Goal: Use online tool/utility: Utilize a website feature to perform a specific function

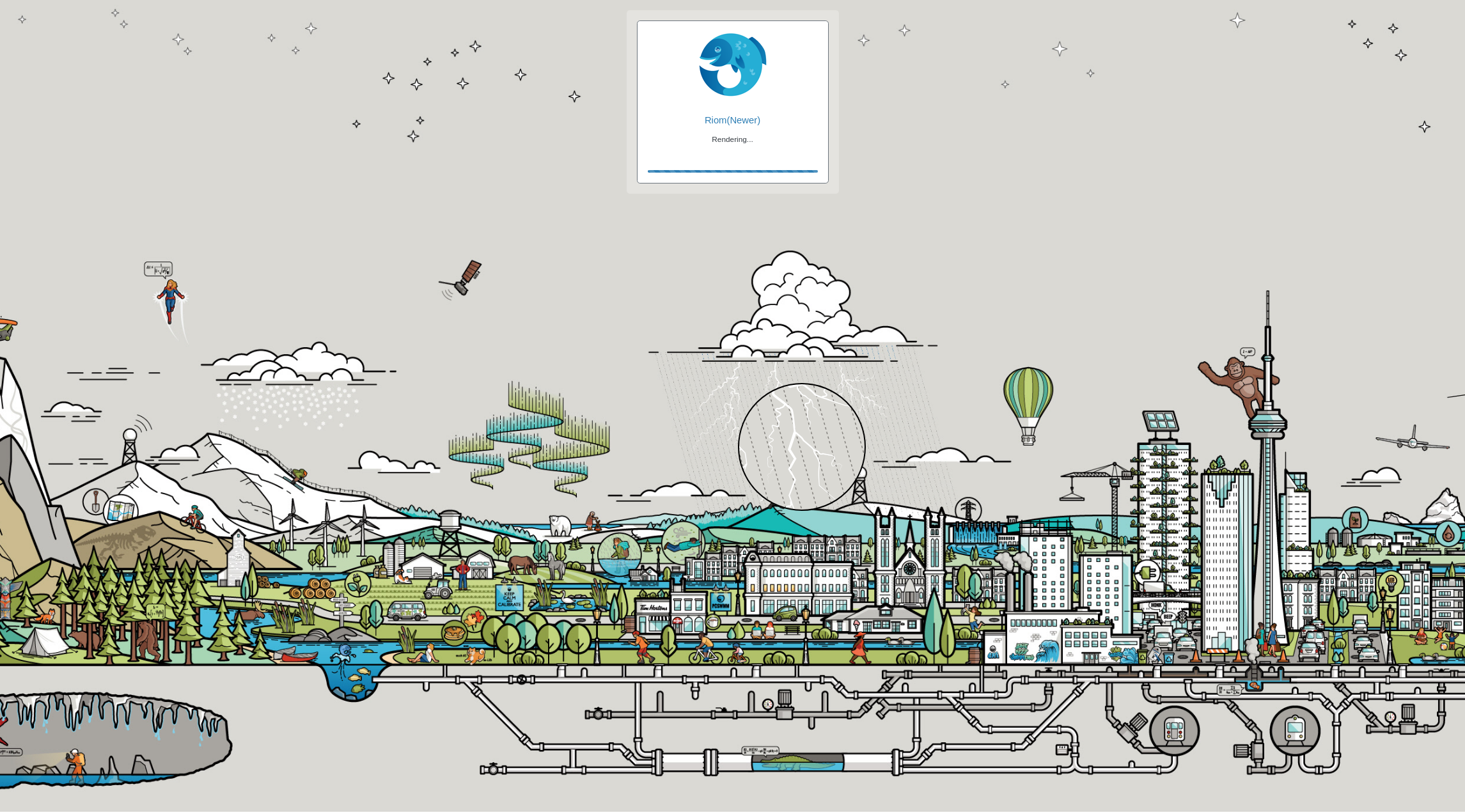
checkbox input "true"
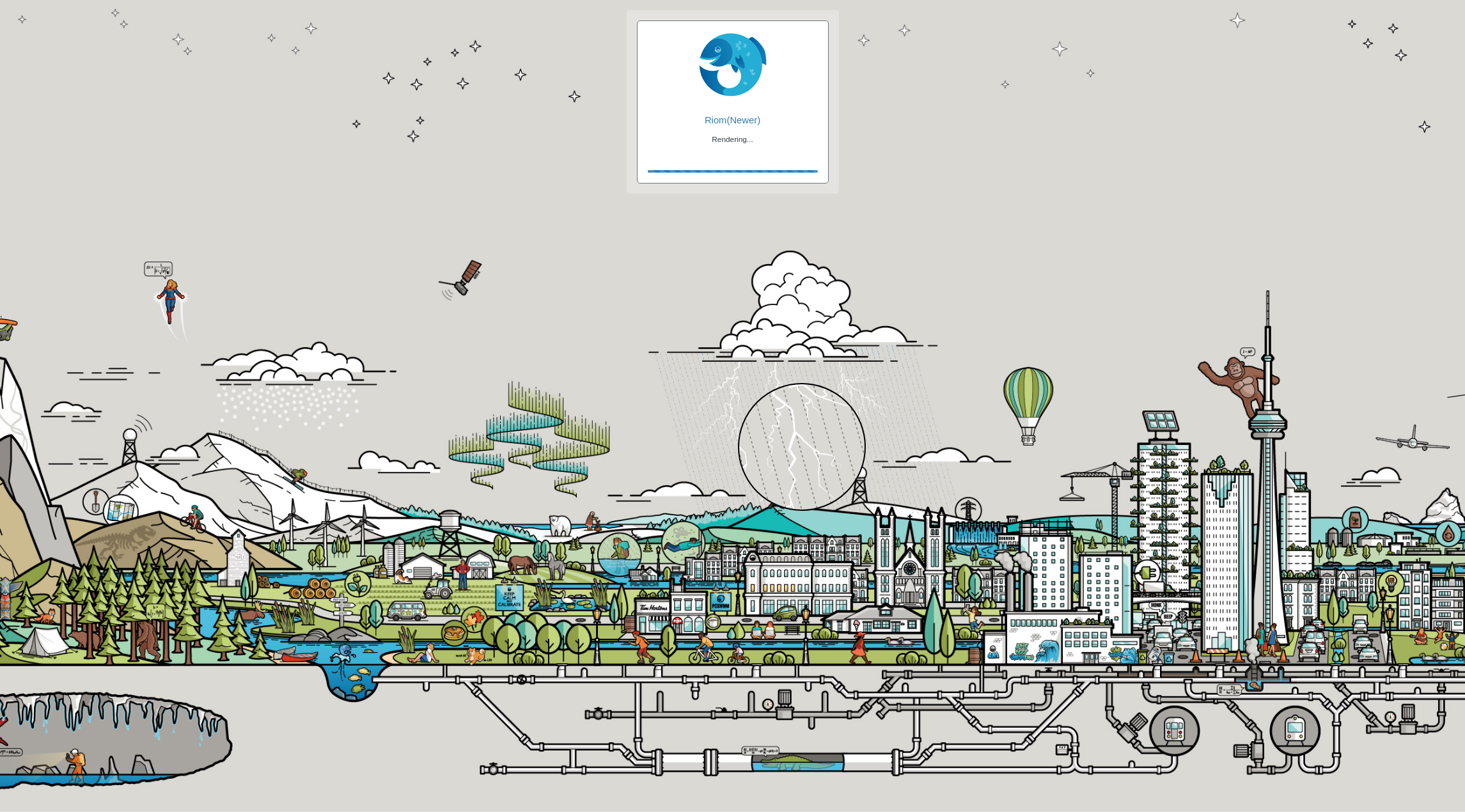
checkbox input "true"
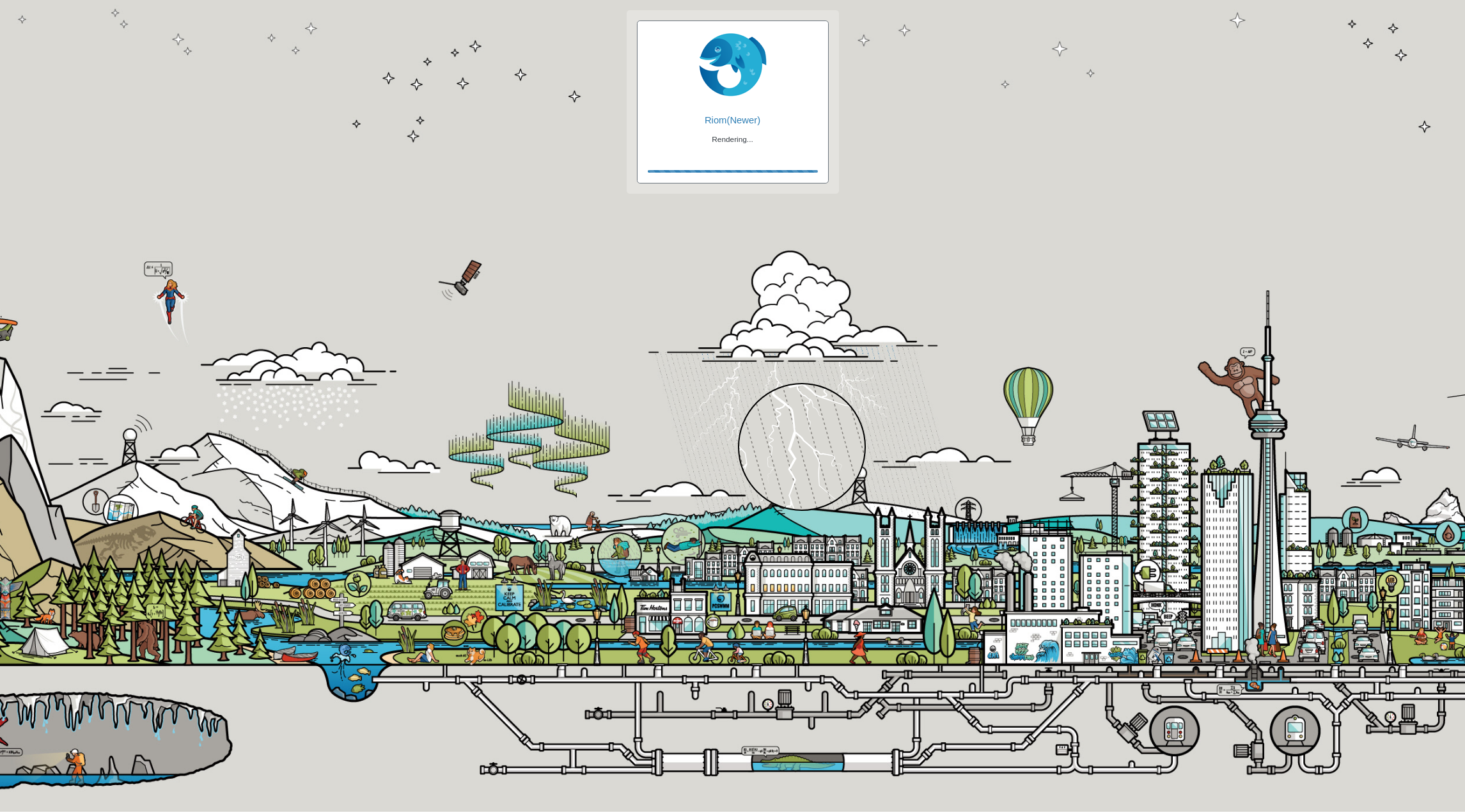
checkbox input "false"
checkbox input "true"
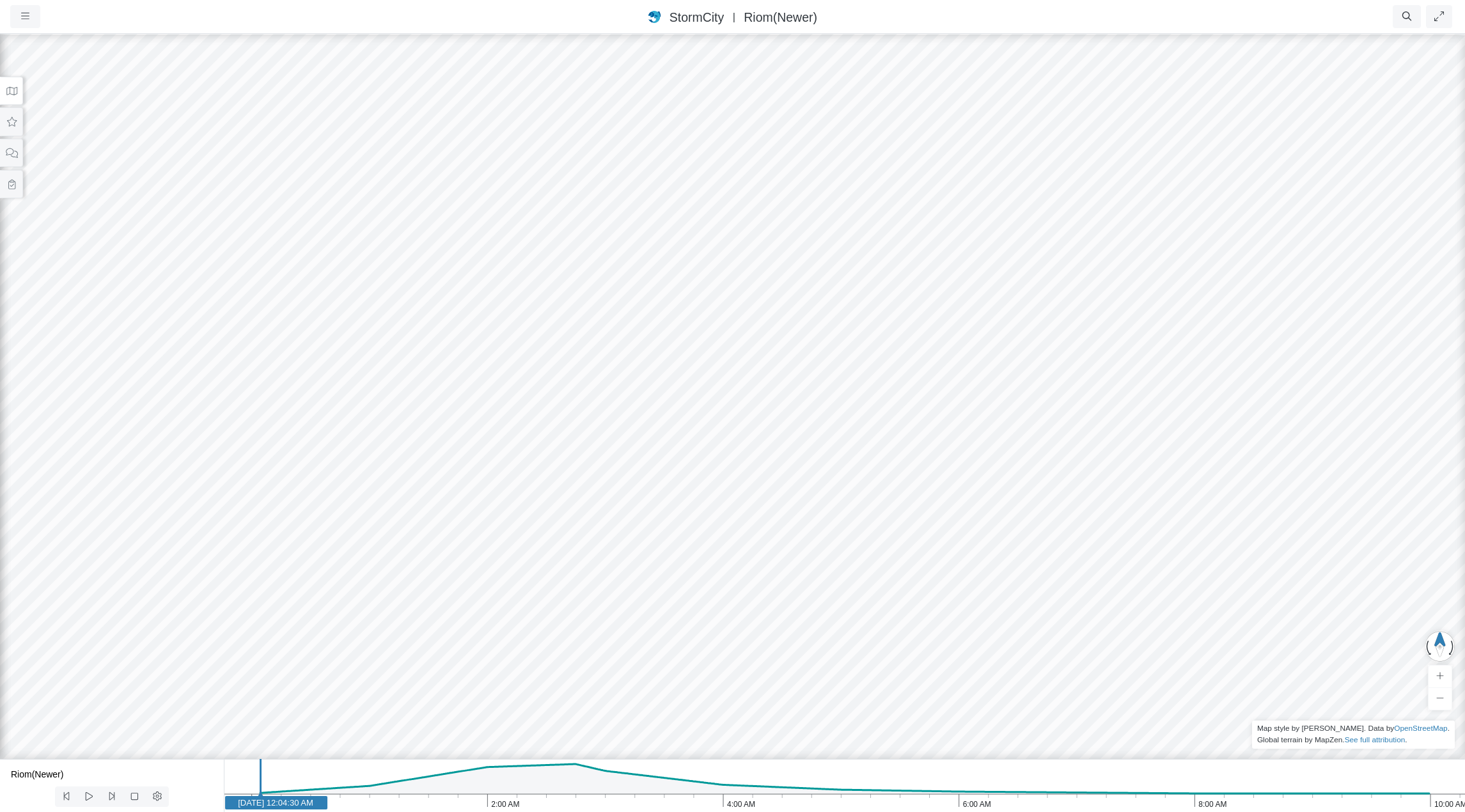
click at [10, 92] on icon at bounding box center [11, 91] width 12 height 10
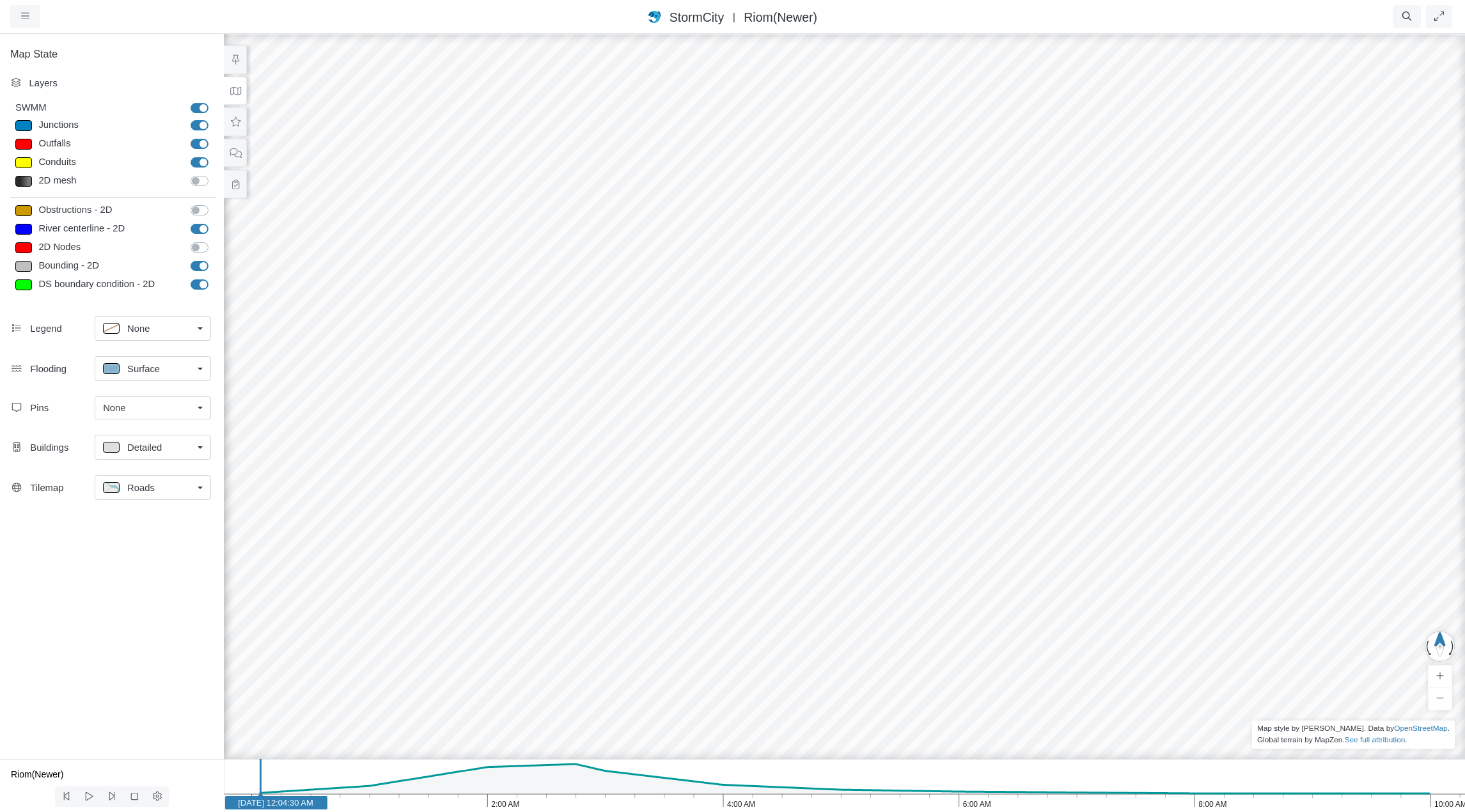
click at [214, 222] on label "River centerline - 2D" at bounding box center [214, 222] width 0 height 0
click at [196, 227] on input "River centerline - 2D" at bounding box center [195, 227] width 10 height 12
checkbox input "false"
click at [214, 259] on label "Bounding - 2D" at bounding box center [214, 259] width 0 height 0
click at [201, 268] on input "Bounding - 2D" at bounding box center [195, 264] width 10 height 12
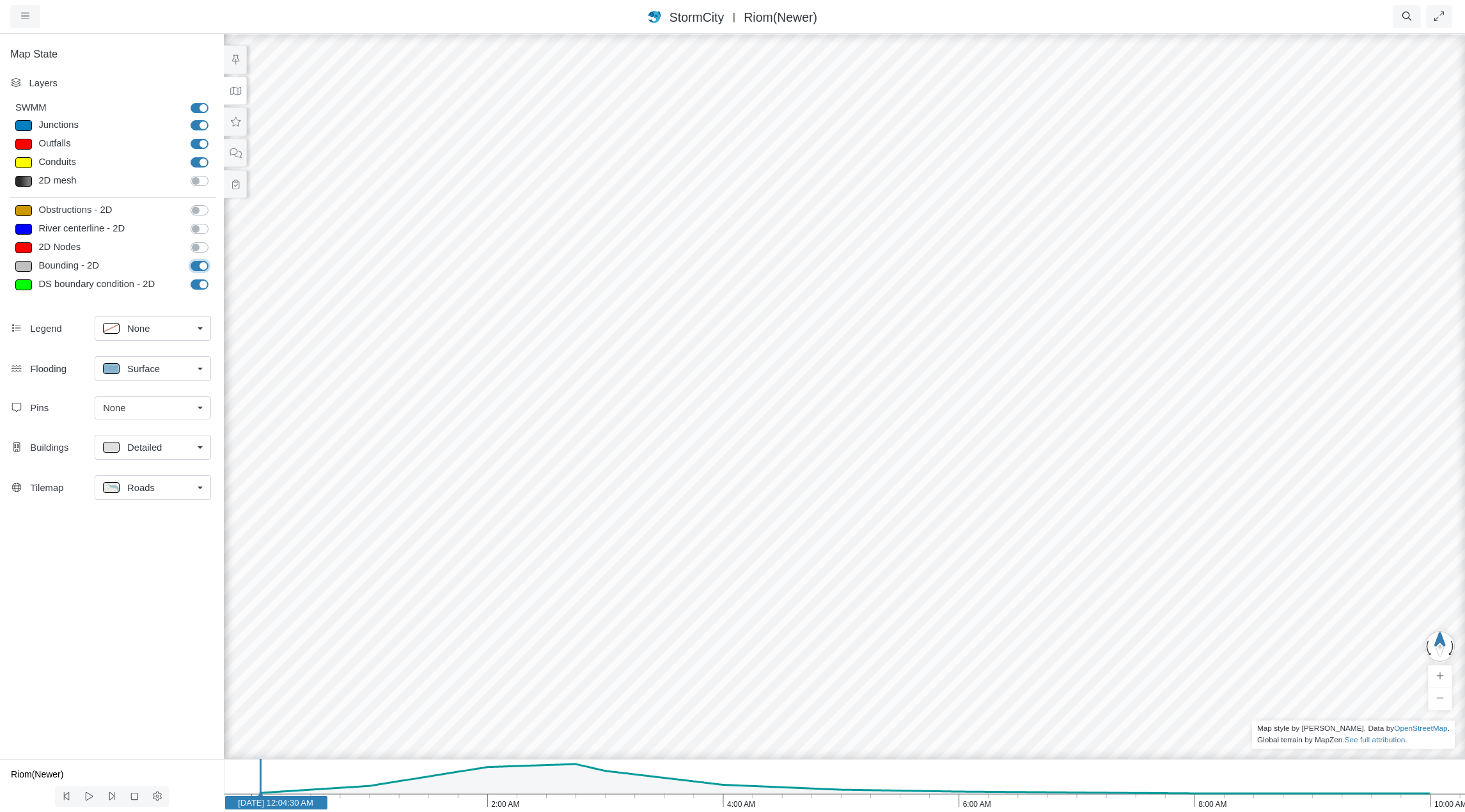
checkbox input "false"
click at [214, 277] on label "DS boundary condition - 2D" at bounding box center [214, 277] width 0 height 0
click at [199, 288] on input "DS boundary condition - 2D" at bounding box center [195, 282] width 10 height 12
checkbox input "false"
click at [677, 291] on div at bounding box center [845, 422] width 1465 height 779
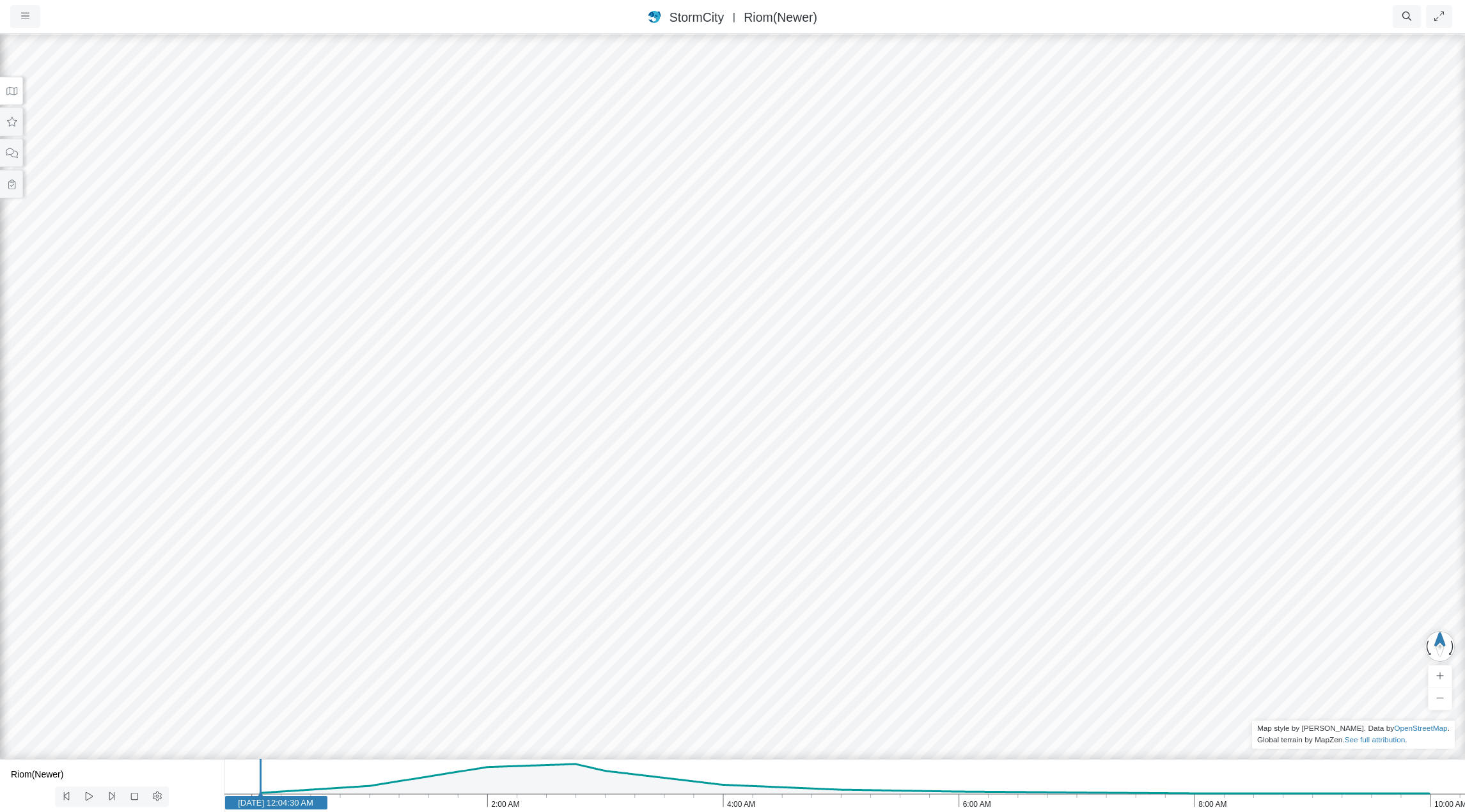
drag, startPoint x: 397, startPoint y: 252, endPoint x: 939, endPoint y: 621, distance: 655.7
click at [939, 621] on div at bounding box center [732, 422] width 1465 height 779
drag, startPoint x: 650, startPoint y: 474, endPoint x: 1253, endPoint y: 349, distance: 615.8
drag, startPoint x: 386, startPoint y: 490, endPoint x: 919, endPoint y: 328, distance: 557.1
drag, startPoint x: 764, startPoint y: 505, endPoint x: 765, endPoint y: 454, distance: 51.0
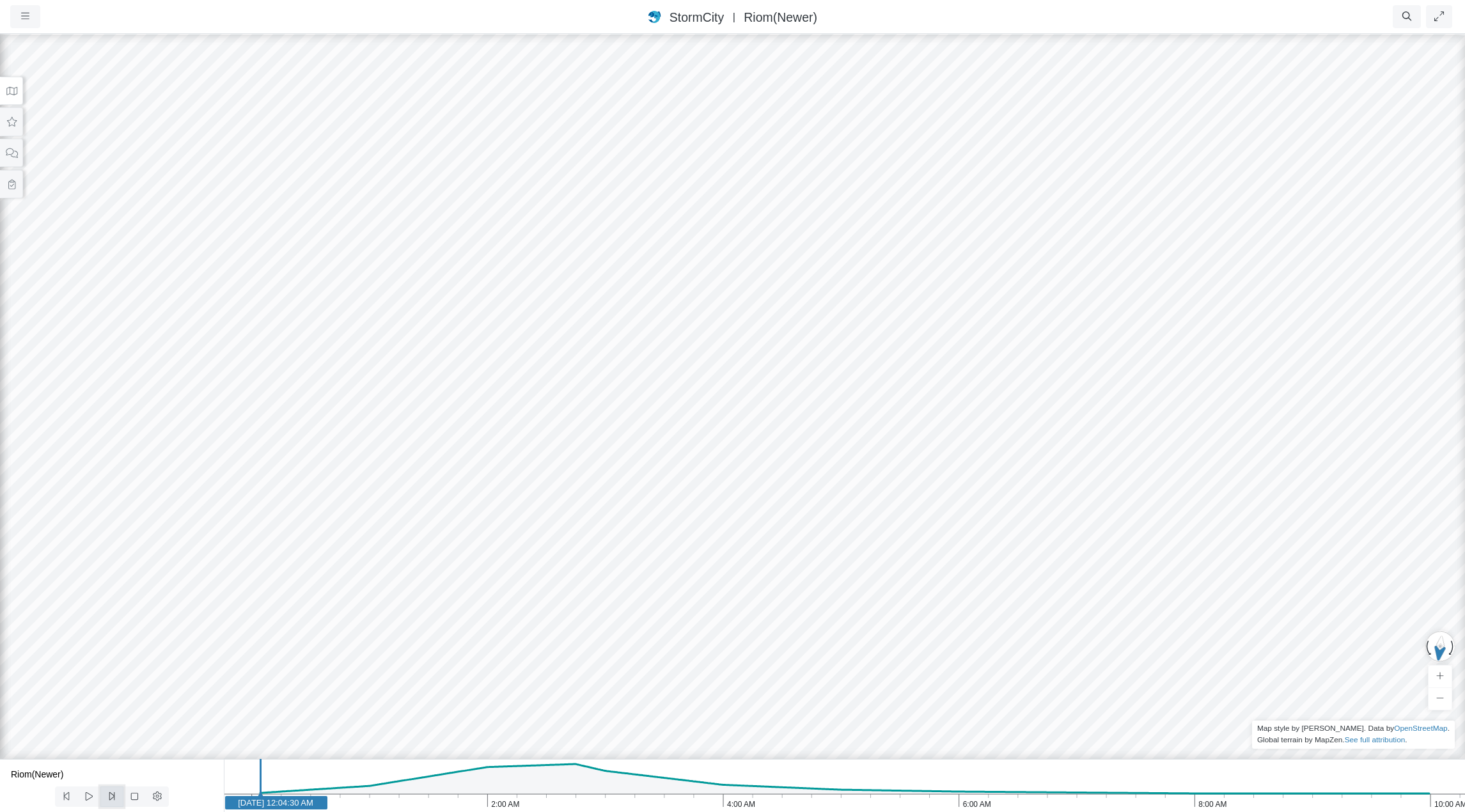
click at [110, 799] on icon at bounding box center [111, 796] width 12 height 10
click at [110, 798] on icon at bounding box center [111, 796] width 12 height 10
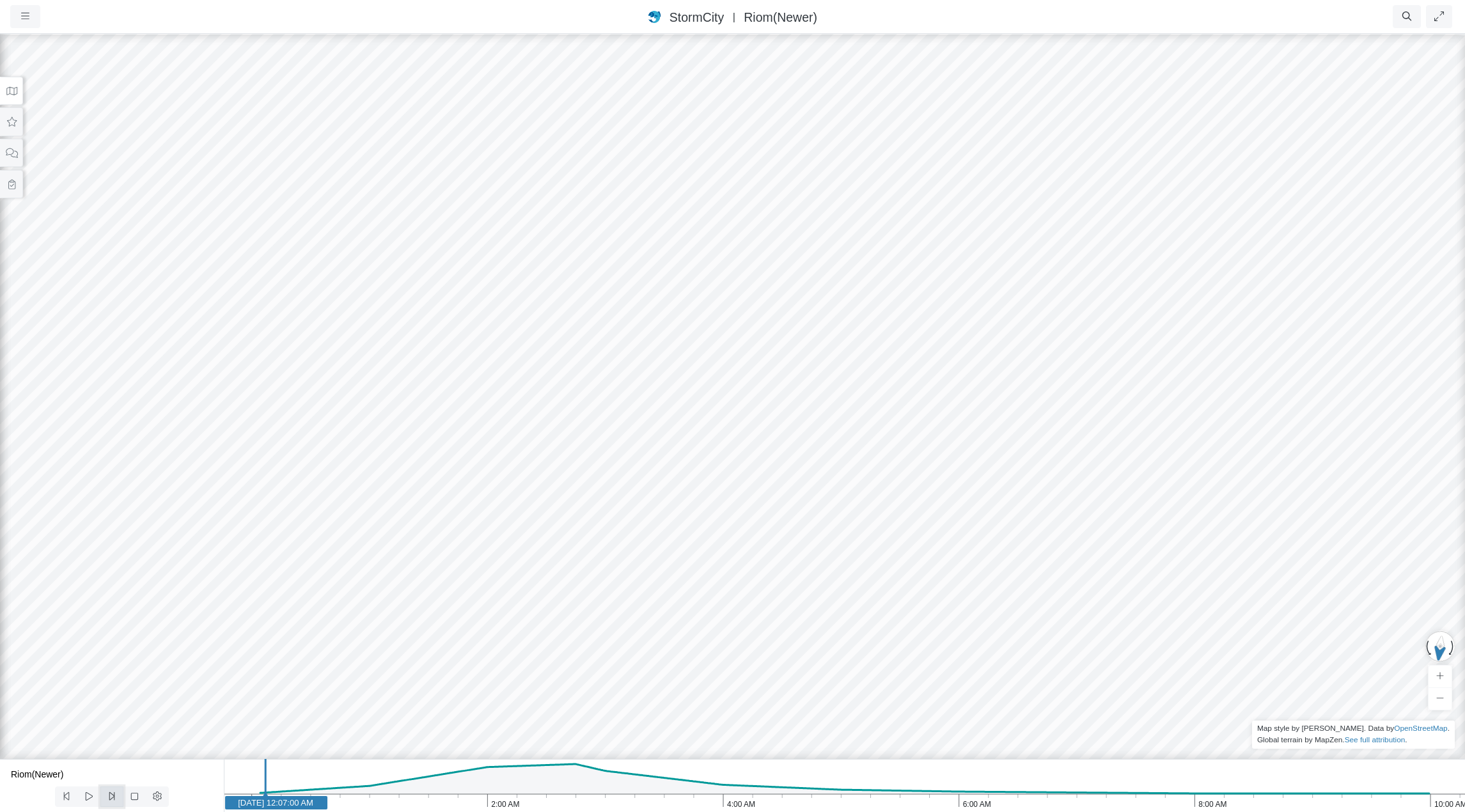
click at [110, 798] on icon at bounding box center [111, 796] width 12 height 10
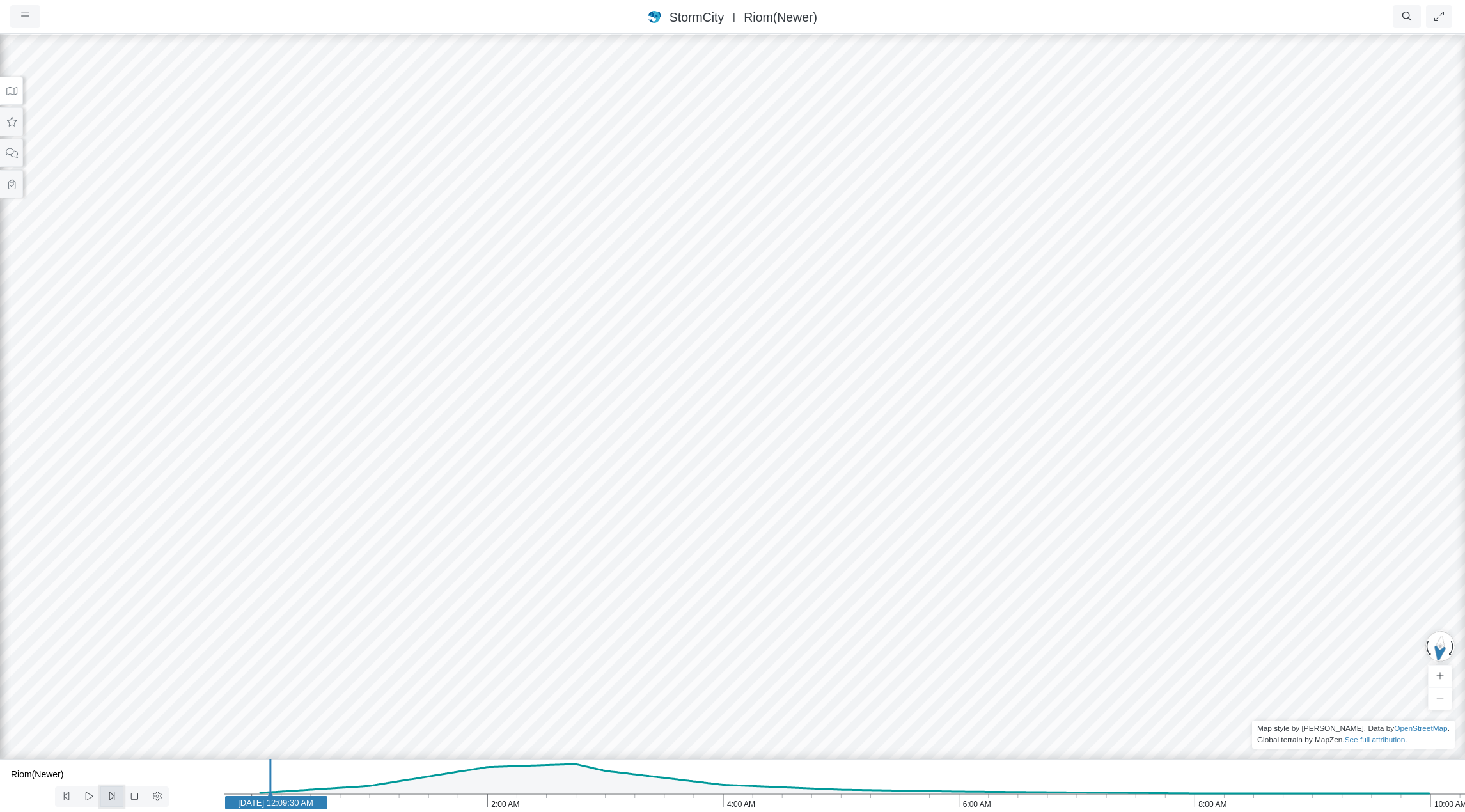
click at [110, 798] on icon at bounding box center [111, 796] width 12 height 10
drag, startPoint x: 408, startPoint y: 573, endPoint x: 675, endPoint y: 584, distance: 267.2
drag, startPoint x: 112, startPoint y: 475, endPoint x: 28, endPoint y: 515, distance: 93.0
